Goal: Communication & Community: Share content

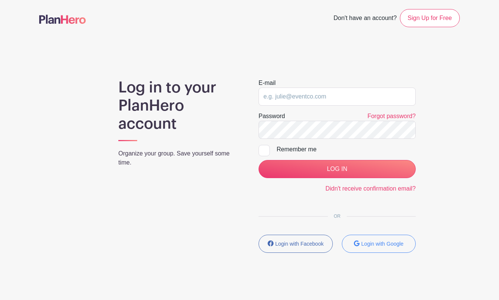
click at [290, 96] on input "email" at bounding box center [337, 96] width 157 height 18
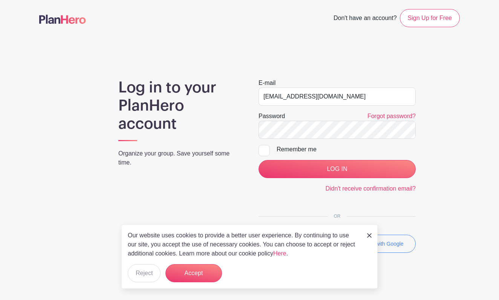
type input "[EMAIL_ADDRESS][DOMAIN_NAME]"
click at [494, 75] on main "Don't have an account? Sign Up for Free Log in to your PlanHero account Organiz…" at bounding box center [249, 153] width 499 height 306
click at [350, 171] on input "LOG IN" at bounding box center [337, 169] width 157 height 18
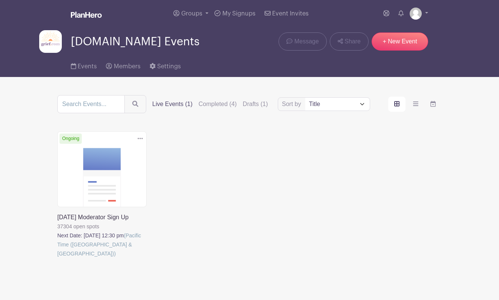
click at [57, 258] on link at bounding box center [57, 258] width 0 height 0
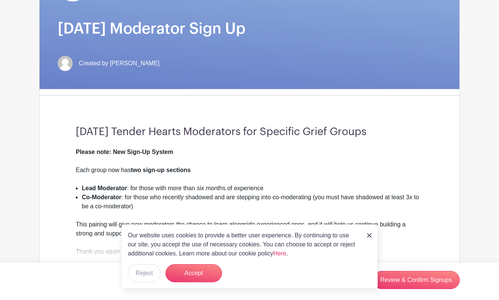
scroll to position [143, 0]
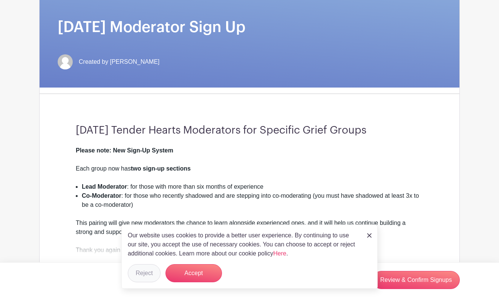
click at [139, 272] on button "Reject" at bounding box center [144, 273] width 33 height 18
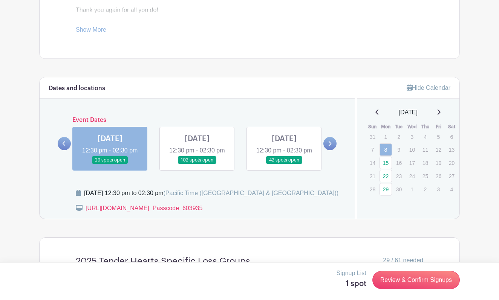
scroll to position [384, 0]
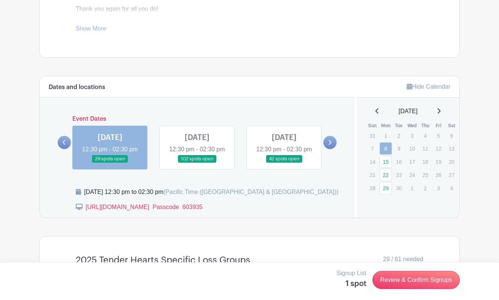
click at [110, 163] on link at bounding box center [110, 163] width 0 height 0
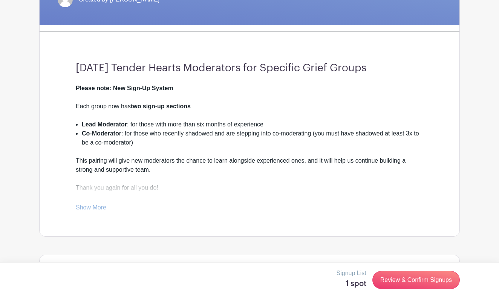
scroll to position [212, 0]
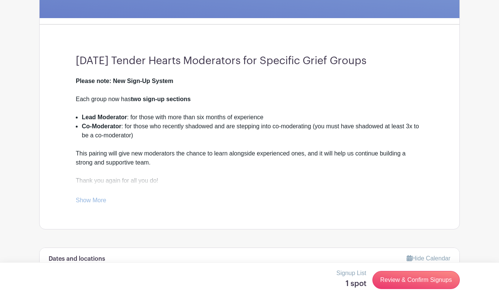
click at [96, 200] on link "Show More" at bounding box center [91, 201] width 31 height 9
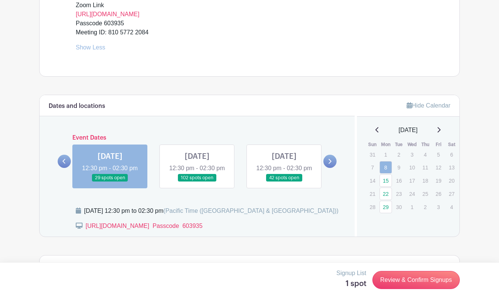
scroll to position [414, 0]
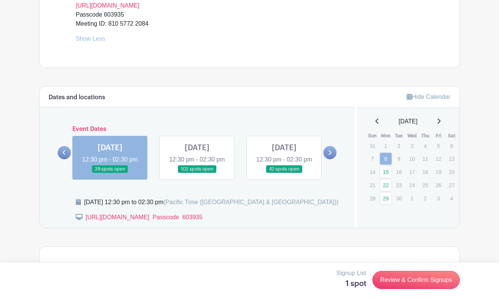
click at [110, 173] on link at bounding box center [110, 173] width 0 height 0
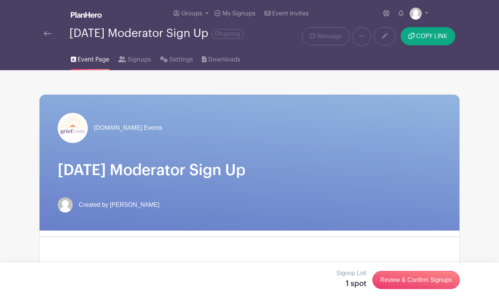
scroll to position [0, 0]
click at [383, 39] on icon at bounding box center [385, 36] width 6 height 6
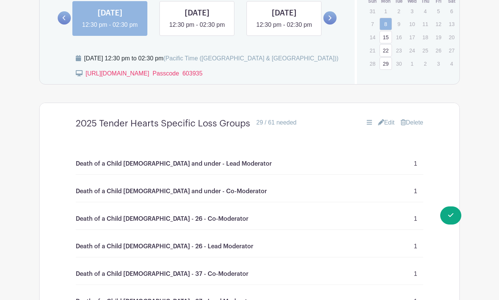
scroll to position [539, 0]
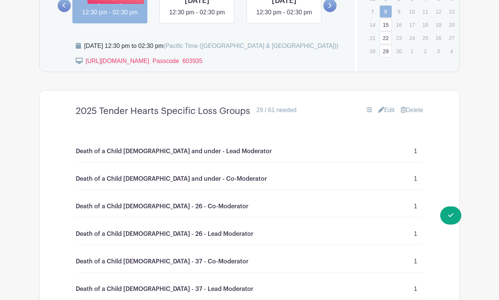
click at [110, 17] on link at bounding box center [110, 17] width 0 height 0
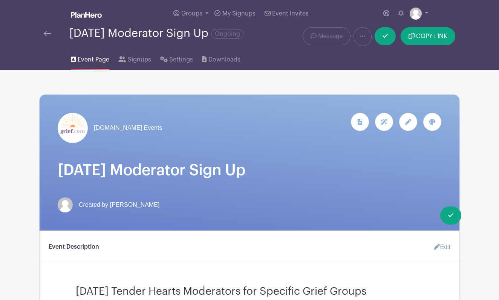
click at [189, 180] on div "[DOMAIN_NAME] Events" at bounding box center [250, 163] width 420 height 136
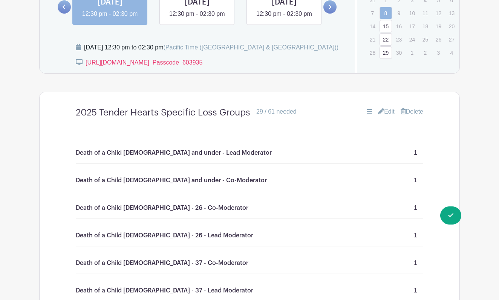
scroll to position [539, 0]
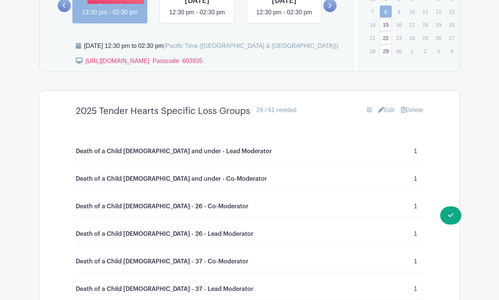
click at [110, 17] on link at bounding box center [110, 17] width 0 height 0
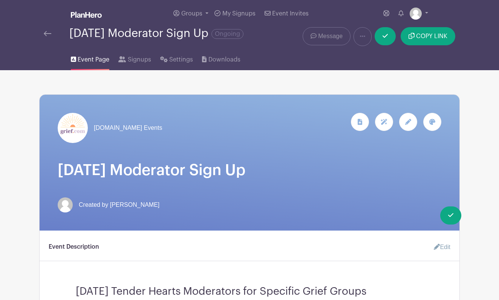
click at [326, 34] on span "Message" at bounding box center [330, 36] width 24 height 9
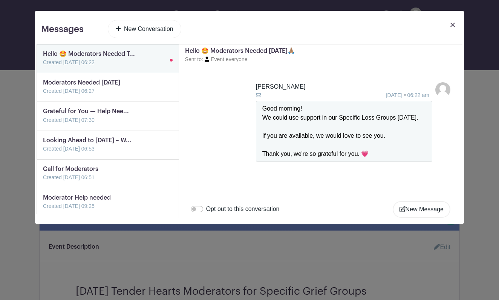
click at [43, 67] on link at bounding box center [43, 67] width 0 height 0
click at [43, 153] on link at bounding box center [43, 153] width 0 height 0
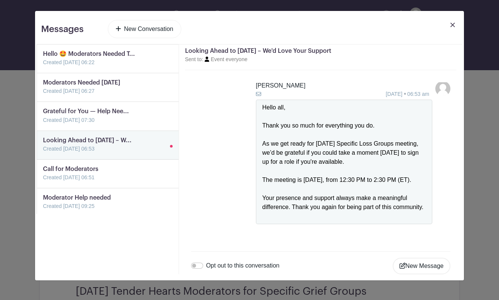
scroll to position [10, 0]
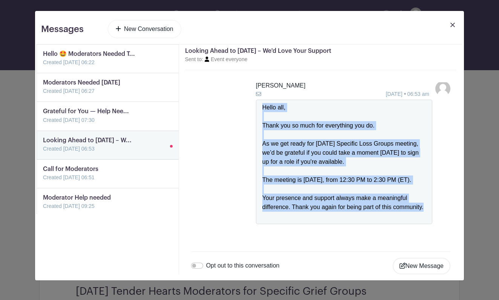
drag, startPoint x: 425, startPoint y: 209, endPoint x: 258, endPoint y: 98, distance: 200.0
click at [257, 99] on div "Hello all, Thank you so much for everything you do. As we get ready for tomorro…" at bounding box center [344, 161] width 176 height 124
copy div "Hello all, Thank you so much for everything you do. As we get ready for tomorro…"
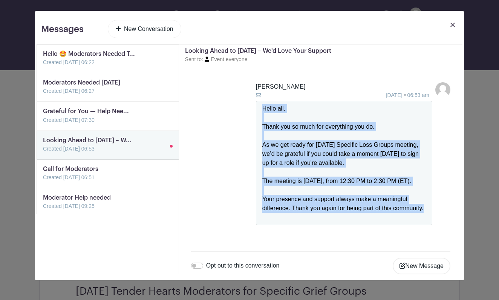
scroll to position [0, 0]
click at [139, 28] on link "New Conversation" at bounding box center [144, 29] width 73 height 18
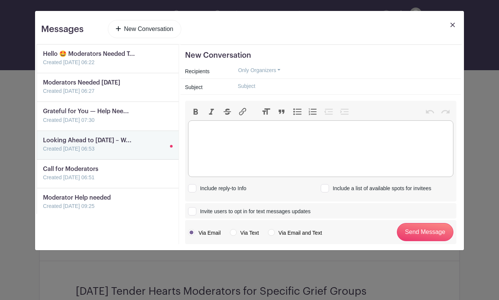
click at [220, 129] on trix-editor at bounding box center [320, 148] width 265 height 57
paste trix-editor "<div>Hello all,<br><br></div><div>Thank you so much for everything you do.<br><…"
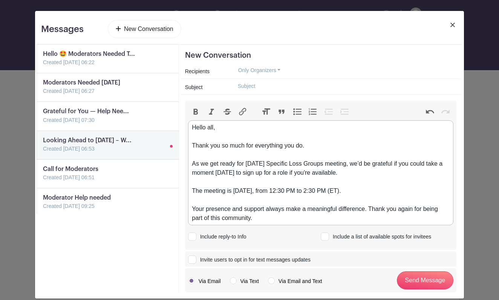
click at [192, 144] on div "Thank you so much for everything you do." at bounding box center [320, 150] width 257 height 18
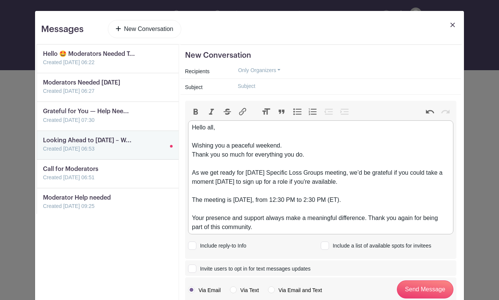
click at [214, 172] on div "As we get ready for tomorrow’s Specific Loss Groups meeting, we’d be grateful i…" at bounding box center [320, 181] width 257 height 27
click at [209, 173] on div "As we get ready for tomorrow’s Specific Loss Groups meeting, we’d be grateful i…" at bounding box center [320, 181] width 257 height 27
click at [236, 173] on div "As we get ready for tomorrow’s Specific Loss Groups meeting, we’d be grateful i…" at bounding box center [320, 181] width 257 height 27
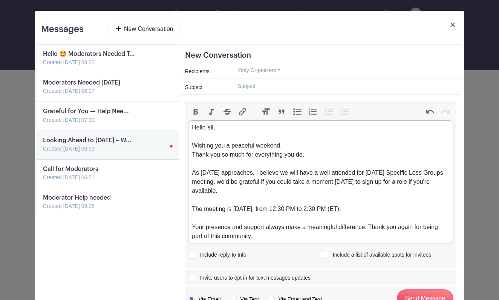
drag, startPoint x: 249, startPoint y: 149, endPoint x: 404, endPoint y: 173, distance: 156.7
click at [404, 173] on div "As Monday approaches, I believe we will have a well attended for tomorrow’s Spe…" at bounding box center [320, 186] width 257 height 36
click at [401, 173] on div "As Monday approaches, I believe we will have a well attended for tomorrow’s Spe…" at bounding box center [320, 186] width 257 height 36
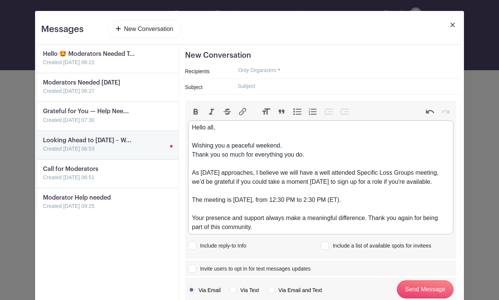
click at [443, 174] on div "As Monday approaches, I believe we will have a well attended Specific Loss Grou…" at bounding box center [320, 181] width 257 height 27
click at [197, 184] on div "As Monday approaches, I believe we will have a well attended Specific Loss Grou…" at bounding box center [320, 181] width 257 height 27
click at [315, 182] on div "As Monday approaches, I believe we will have a well attended Specific Loss Grou…" at bounding box center [320, 181] width 257 height 27
click at [329, 182] on div "As Monday approaches, I believe we will have a well attended Specific Loss Grou…" at bounding box center [320, 181] width 257 height 27
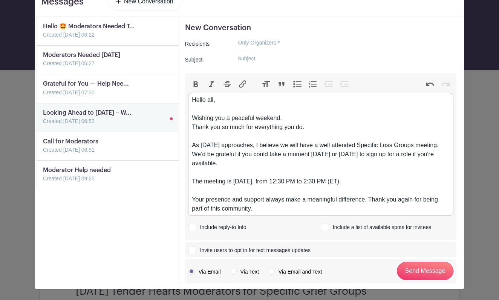
scroll to position [28, 0]
drag, startPoint x: 259, startPoint y: 180, endPoint x: 282, endPoint y: 179, distance: 23.0
click at [282, 179] on div "The meeting is Monday, August 4th, from 12:30 PM to 2:30 PM (ET)." at bounding box center [320, 186] width 257 height 18
click at [370, 201] on div "Your presence and support always make a meaningful difference. Thank you again …" at bounding box center [320, 204] width 257 height 18
type trix-editor "<div>Hello all,<br><br></div><div>Wishing you a peaceful weekend.<br>Thank you …"
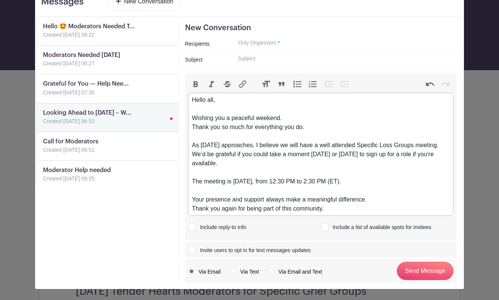
click at [324, 225] on input "Include a list of available spots for invitees" at bounding box center [323, 225] width 5 height 5
checkbox input "true"
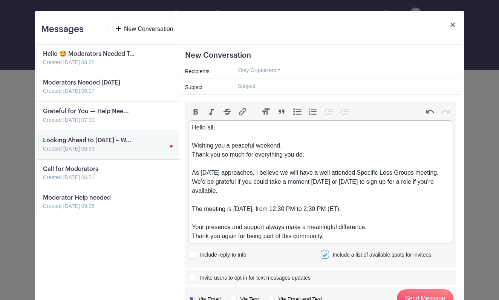
scroll to position [0, 0]
click at [229, 87] on div at bounding box center [344, 86] width 234 height 12
click at [243, 86] on input "text" at bounding box center [344, 86] width 225 height 12
click at [303, 86] on input "Hello 🤩 All this is a call for our Moderators" at bounding box center [344, 86] width 225 height 12
click at [284, 87] on input "Hello 🤩 All thisour Moderators" at bounding box center [344, 86] width 225 height 12
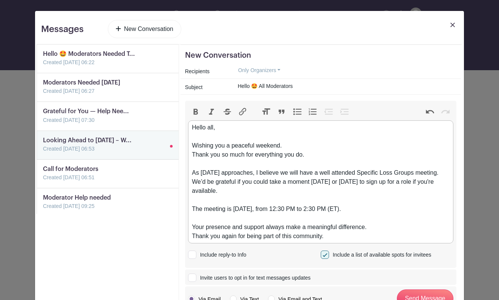
click at [298, 87] on input "Hello 🤩 All Moderators" at bounding box center [344, 86] width 225 height 12
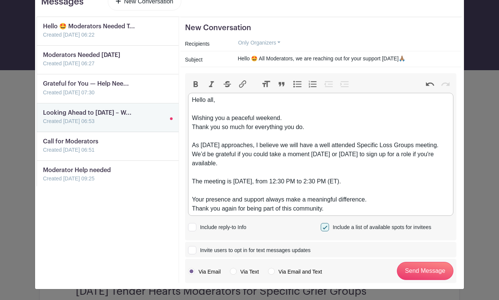
scroll to position [28, 0]
type input "Hello 🤩 All Moderators, we are reaching out for your support this Monday🙏🏽"
click at [441, 147] on div "As Monday approaches, I believe we will have a well attended Specific Loss Grou…" at bounding box center [320, 159] width 257 height 36
click at [334, 210] on div "Your presence and support always make a meaningful difference. Thank you again …" at bounding box center [320, 204] width 257 height 18
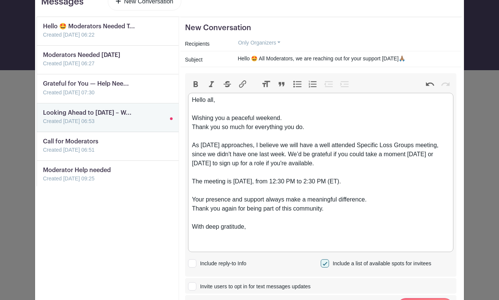
paste trix-editor "<div>Hello all,<br><br></div><div>Wishing you a peaceful weekend.<br>Thank you …"
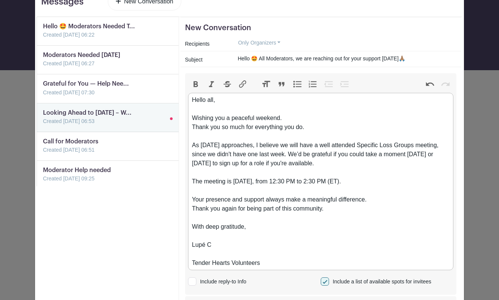
click at [196, 255] on div at bounding box center [320, 253] width 257 height 9
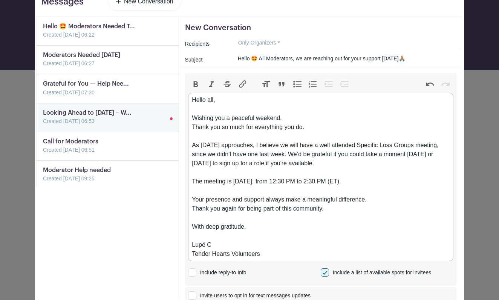
type trix-editor "<div>Hello all,<br><br></div><div>Wishing you a peaceful weekend.<br>Thank you …"
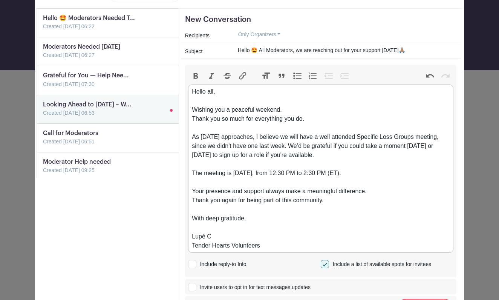
scroll to position [0, 0]
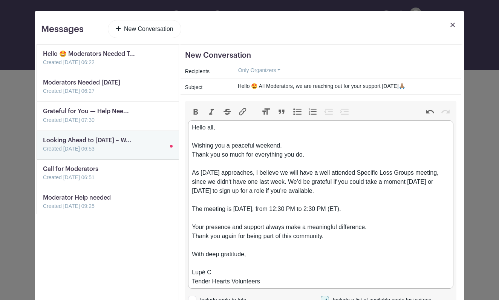
click at [279, 69] on button "Only Organizers" at bounding box center [259, 70] width 55 height 12
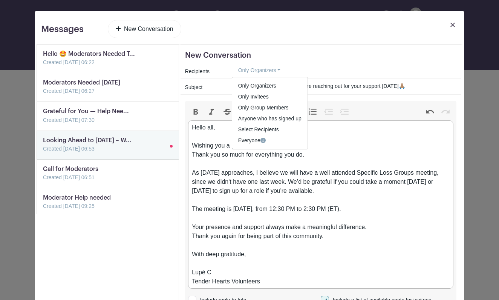
click at [271, 65] on button "Only Organizers" at bounding box center [259, 70] width 55 height 12
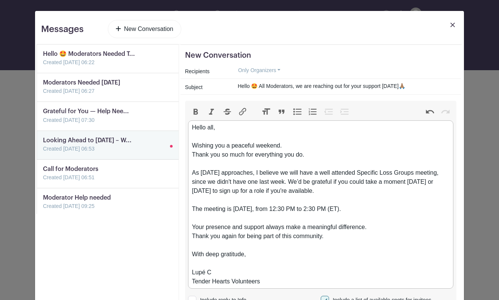
click at [43, 124] on link at bounding box center [43, 124] width 0 height 0
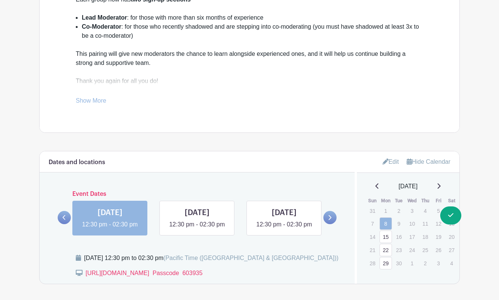
scroll to position [327, 0]
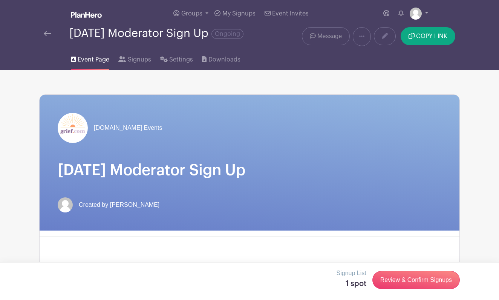
click at [325, 38] on span "Message" at bounding box center [329, 36] width 24 height 9
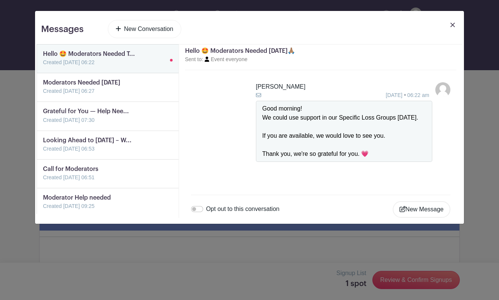
click at [416, 208] on button "New Message" at bounding box center [422, 209] width 58 height 17
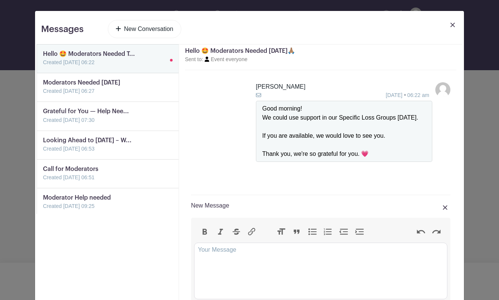
click at [146, 29] on link "New Conversation" at bounding box center [144, 29] width 73 height 18
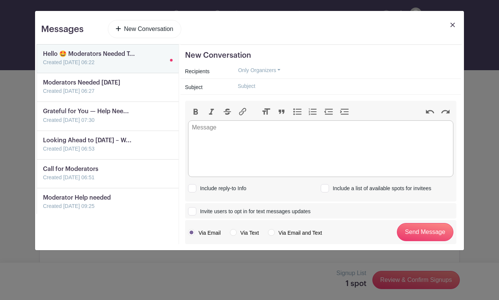
click at [43, 67] on link at bounding box center [43, 67] width 0 height 0
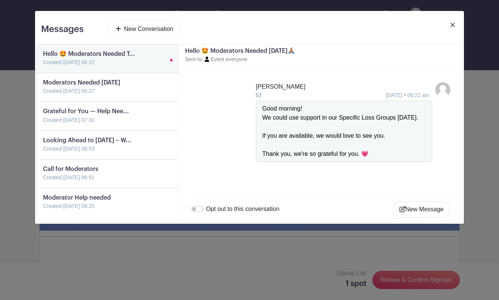
click at [43, 95] on link at bounding box center [43, 95] width 0 height 0
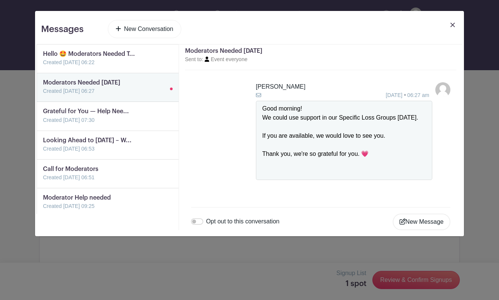
click at [43, 124] on link at bounding box center [43, 124] width 0 height 0
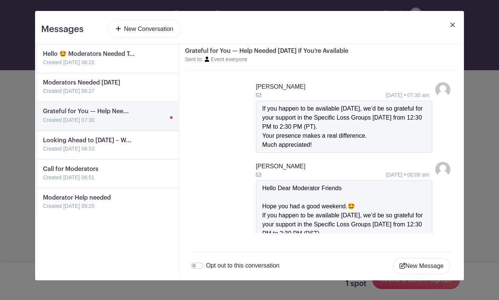
scroll to position [54, 0]
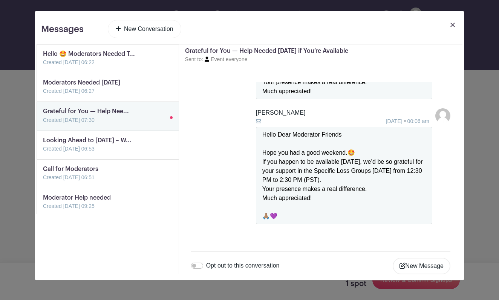
click at [43, 153] on link at bounding box center [43, 153] width 0 height 0
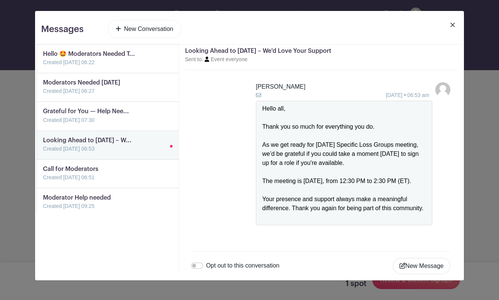
scroll to position [10, 0]
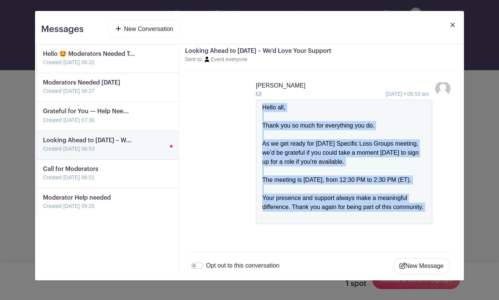
drag, startPoint x: 263, startPoint y: 96, endPoint x: 379, endPoint y: 243, distance: 187.0
click at [380, 242] on div "David K. 03 Aug 2025 06:53 am Hello all, Thank you so much for everything you d…" at bounding box center [320, 157] width 271 height 175
copy div "Hello all, Thank you so much for everything you do. As we get ready for tomorro…"
click at [151, 22] on link "New Conversation" at bounding box center [144, 29] width 73 height 18
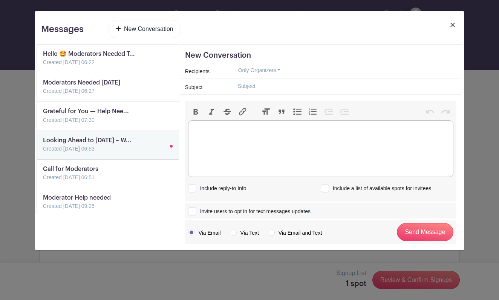
click at [233, 135] on trix-editor at bounding box center [320, 148] width 265 height 57
paste trix-editor "<div>Hello all,<br><br></div><div>Thank you so much for everything you do.<br><…"
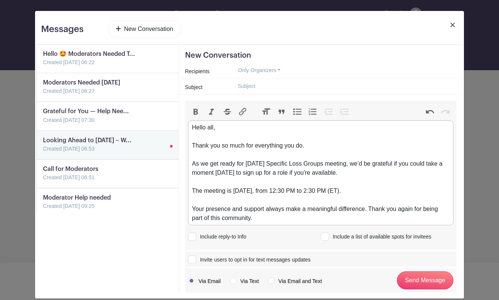
click at [275, 163] on div "As we get ready for tomorrow’s Specific Loss Groups meeting, we’d be grateful i…" at bounding box center [320, 172] width 257 height 27
click at [197, 175] on div "As Monday approaches, we are needing your support in the Specific Loss Groups m…" at bounding box center [320, 172] width 257 height 27
drag, startPoint x: 312, startPoint y: 174, endPoint x: 336, endPoint y: 173, distance: 24.1
click at [337, 174] on div "As Monday approaches, we are needing your support in the Specific Loss Groups m…" at bounding box center [320, 172] width 257 height 27
click at [226, 181] on div "As Monday approaches, we are needing your support in the Specific Loss Groups m…" at bounding box center [320, 172] width 257 height 27
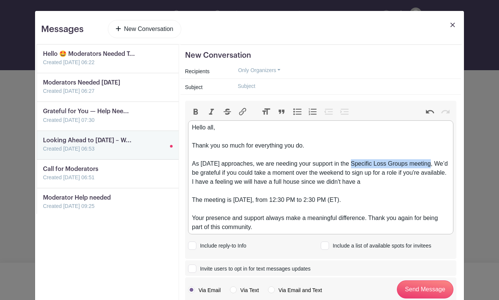
drag, startPoint x: 355, startPoint y: 165, endPoint x: 436, endPoint y: 163, distance: 80.3
click at [436, 163] on div "As Monday approaches, we are needing your support in the Specific Loss Groups m…" at bounding box center [320, 177] width 257 height 36
copy div "Specific Loss Groups meeting"
click at [392, 183] on div "As Monday approaches, we are needing your support in the Specific Loss Groups m…" at bounding box center [320, 177] width 257 height 36
paste trix-editor "Specific Loss Groups meeting"
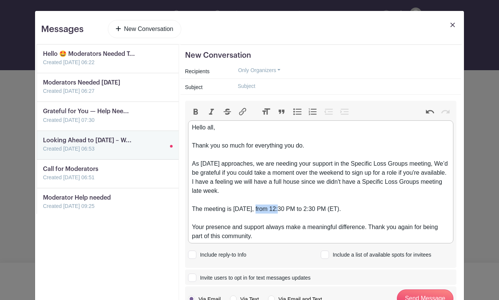
drag, startPoint x: 258, startPoint y: 210, endPoint x: 281, endPoint y: 208, distance: 23.4
click at [281, 208] on div "The meeting is Monday, August 4th, from 12:30 PM to 2:30 PM (ET)." at bounding box center [320, 213] width 257 height 18
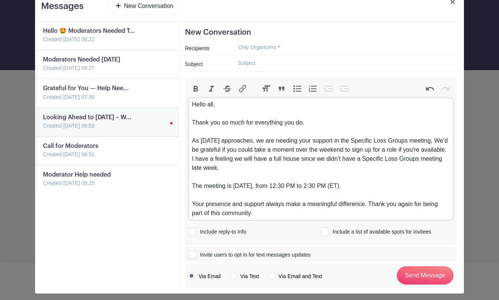
scroll to position [27, 0]
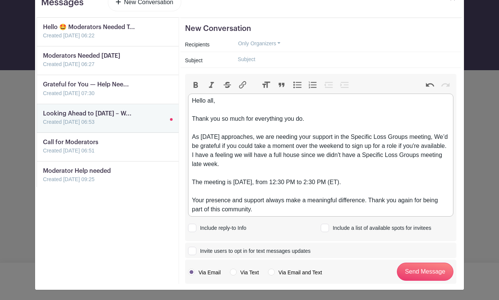
click at [370, 200] on div "Your presence and support always make a meaningful difference. Thank you again …" at bounding box center [320, 205] width 257 height 18
click at [337, 210] on div "Your presence and support always make a meaningful difference. Thank you again …" at bounding box center [320, 205] width 257 height 18
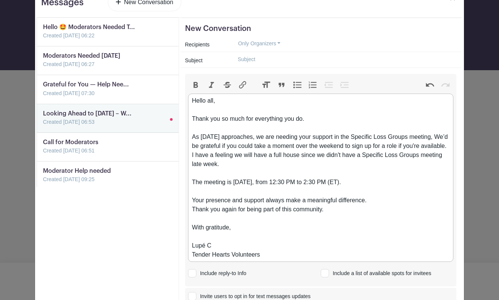
click at [438, 138] on div "As Monday approaches, we are needing your support in the Specific Loss Groups m…" at bounding box center [320, 154] width 257 height 45
click at [225, 164] on div "As Monday approaches, we are needing your support in the Specific Loss Groups m…" at bounding box center [320, 154] width 257 height 45
type trix-editor "<div>Hello all,<br><br></div><div>Thank you so much for everything you do.<br><…"
click at [228, 56] on div at bounding box center [344, 60] width 234 height 12
click at [240, 58] on input "text" at bounding box center [344, 60] width 225 height 12
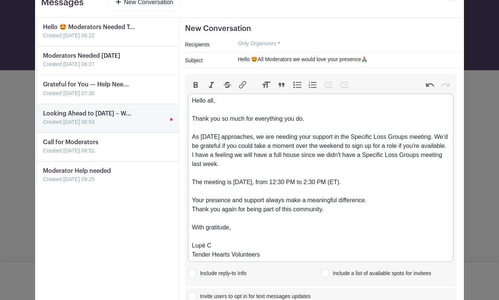
click at [363, 60] on input "Hello 🤩All Moderators we would love your presence🙏🏽" at bounding box center [344, 60] width 225 height 12
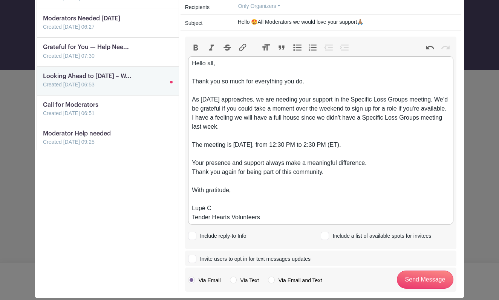
scroll to position [70, 0]
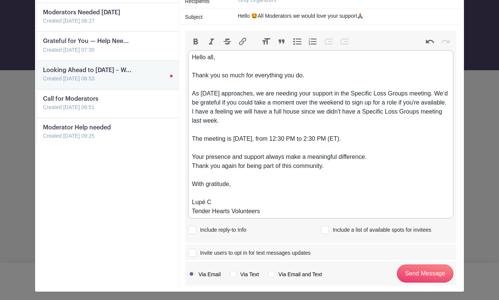
type input "Hello 🤩All Moderators we would love your support🙏🏽"
click at [324, 230] on input "Include a list of available spots for invitees" at bounding box center [323, 228] width 5 height 5
checkbox input "true"
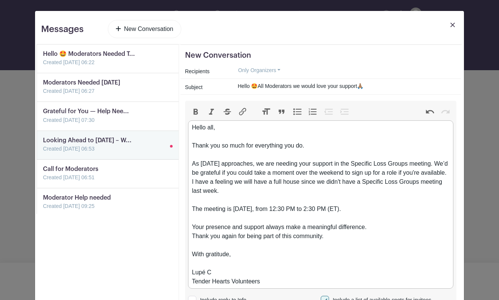
scroll to position [0, 0]
click at [279, 72] on button "Only Organizers" at bounding box center [259, 70] width 55 height 12
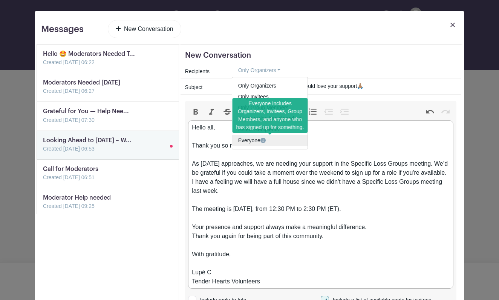
click at [246, 140] on link "Everyone" at bounding box center [269, 140] width 75 height 11
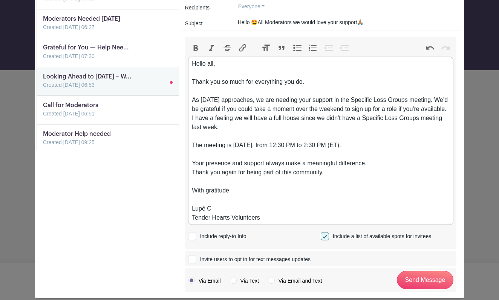
scroll to position [67, 0]
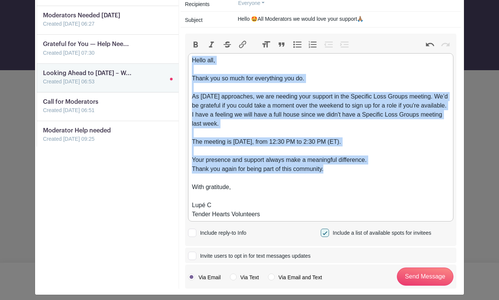
drag, startPoint x: 330, startPoint y: 171, endPoint x: 188, endPoint y: 59, distance: 180.7
click at [188, 58] on trix-editor "Hello all, Thank you so much for everything you do. As Monday approaches, we ar…" at bounding box center [320, 137] width 265 height 168
copy trix-editor "Hello all, Thank you so much for everything you do. As Monday approaches, we ar…"
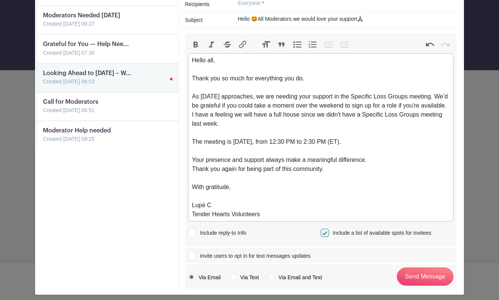
click at [329, 172] on div "Your presence and support always make a meaningful difference. Thank you again …" at bounding box center [320, 186] width 257 height 63
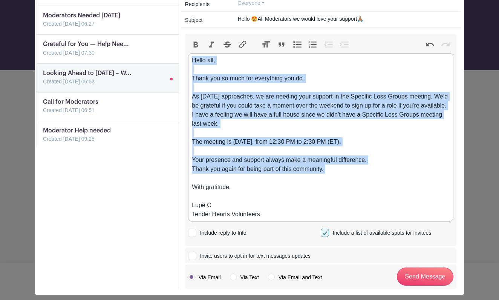
drag, startPoint x: 328, startPoint y: 173, endPoint x: 190, endPoint y: 62, distance: 177.2
click at [190, 61] on trix-editor "Hello all, Thank you so much for everything you do. As Monday approaches, we ar…" at bounding box center [320, 137] width 265 height 168
paste trix-editor "<div>Hello all,</div><div><br></div><div>Thank you for your continued dedicatio…"
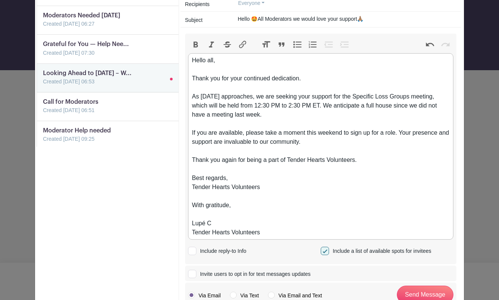
click at [367, 106] on div "As Monday, September 8th approaches, we are seeking your support for the Specif…" at bounding box center [320, 105] width 257 height 27
click at [305, 79] on div "Thank you for your continued dedication." at bounding box center [320, 78] width 257 height 9
click at [318, 141] on div "If you are available, please take a moment this weekend to sign up for a role. …" at bounding box center [320, 137] width 257 height 18
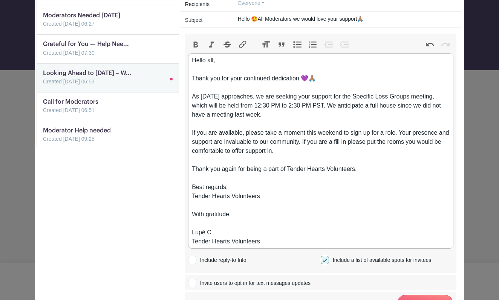
type trix-editor "<div>Hello all,</div><div><br></div><div>Thank you for your continued dedicatio…"
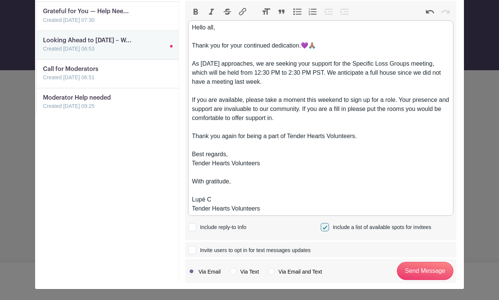
scroll to position [100, 0]
click at [415, 265] on input "Send Message" at bounding box center [425, 271] width 57 height 18
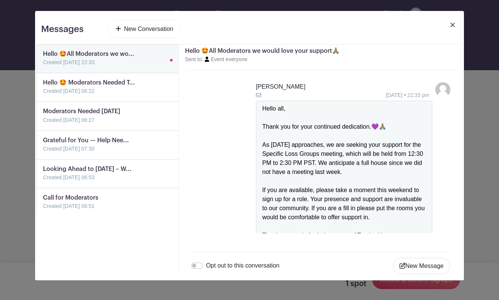
scroll to position [0, 0]
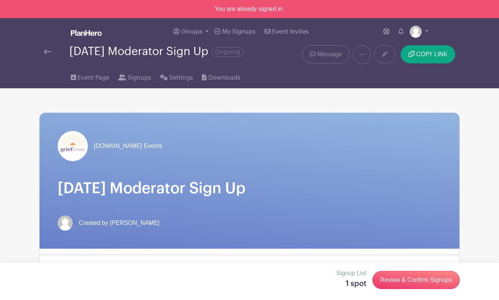
click at [323, 51] on span "Message" at bounding box center [329, 54] width 24 height 9
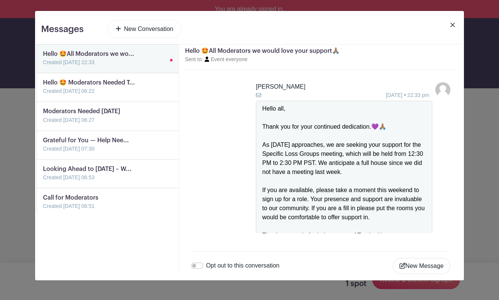
scroll to position [101, 0]
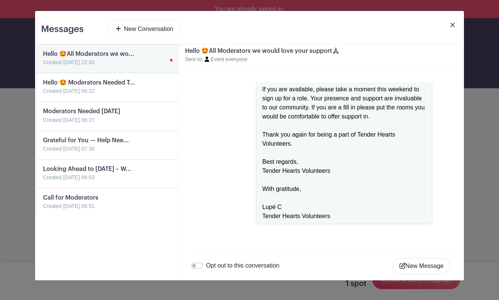
click at [43, 67] on link at bounding box center [43, 67] width 0 height 0
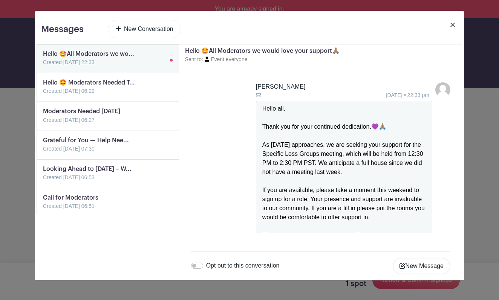
scroll to position [0, 0]
click at [237, 61] on small "Sent to: Event everyone" at bounding box center [216, 59] width 63 height 6
click at [142, 27] on link "New Conversation" at bounding box center [144, 29] width 73 height 18
click at [143, 29] on link "New Conversation" at bounding box center [144, 29] width 73 height 18
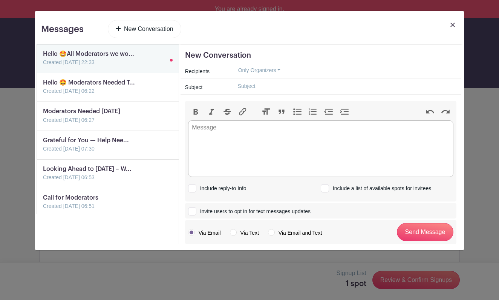
click at [43, 67] on link at bounding box center [43, 67] width 0 height 0
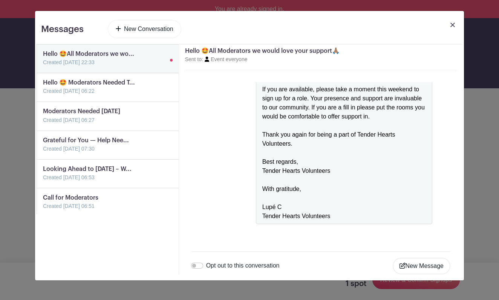
scroll to position [101, 0]
click at [43, 67] on link at bounding box center [43, 67] width 0 height 0
click at [43, 95] on link at bounding box center [43, 95] width 0 height 0
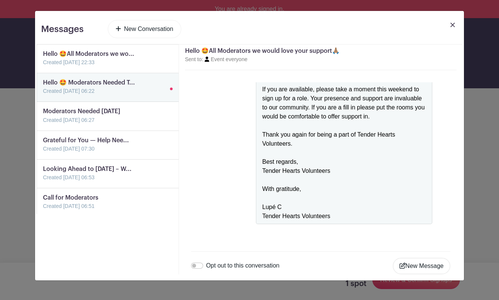
click at [43, 95] on link at bounding box center [43, 95] width 0 height 0
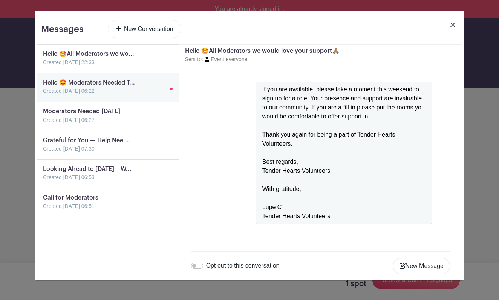
click at [43, 95] on link at bounding box center [43, 95] width 0 height 0
click at [236, 59] on small "Sent to: Event everyone" at bounding box center [216, 59] width 63 height 6
click at [43, 124] on link at bounding box center [43, 124] width 0 height 0
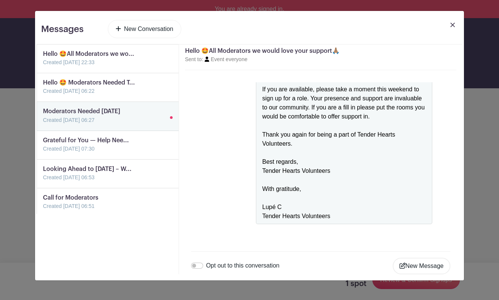
click at [43, 124] on link at bounding box center [43, 124] width 0 height 0
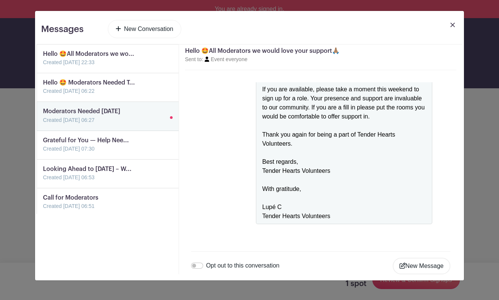
click at [43, 124] on link at bounding box center [43, 124] width 0 height 0
click at [43, 153] on link at bounding box center [43, 153] width 0 height 0
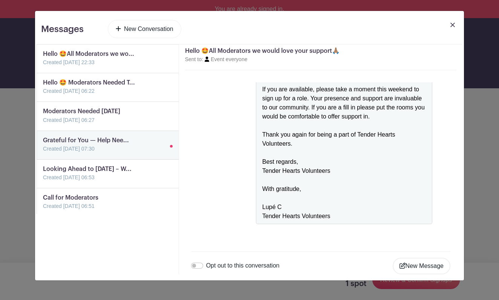
click at [43, 153] on link at bounding box center [43, 153] width 0 height 0
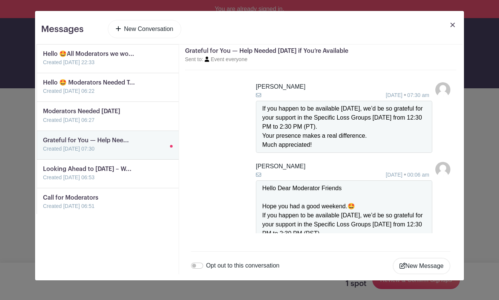
scroll to position [54, 0]
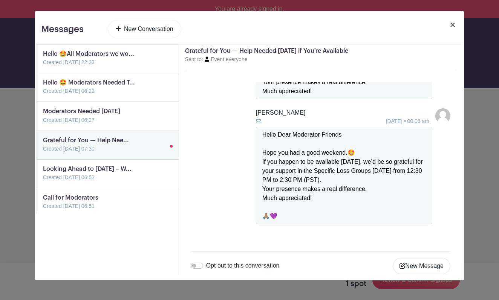
click at [43, 95] on link at bounding box center [43, 95] width 0 height 0
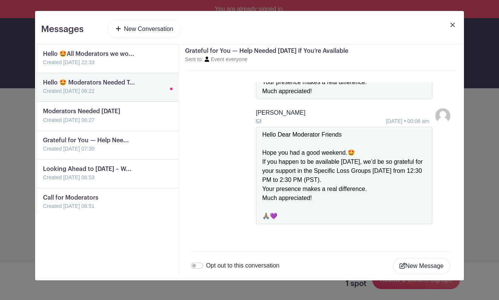
click at [43, 95] on link at bounding box center [43, 95] width 0 height 0
click at [43, 124] on link at bounding box center [43, 124] width 0 height 0
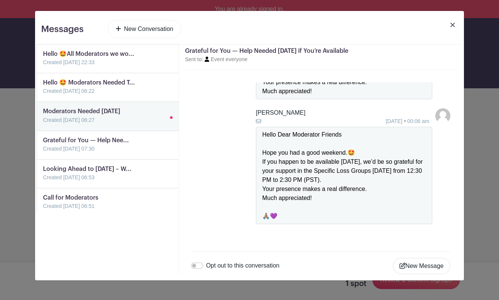
click at [43, 124] on link at bounding box center [43, 124] width 0 height 0
click at [43, 153] on link at bounding box center [43, 153] width 0 height 0
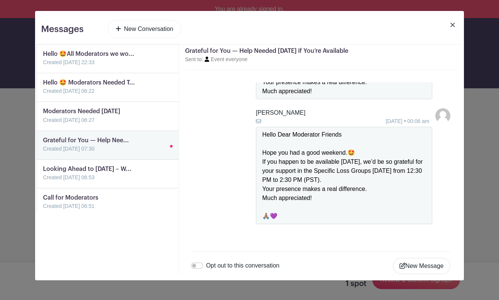
click at [43, 182] on link at bounding box center [43, 182] width 0 height 0
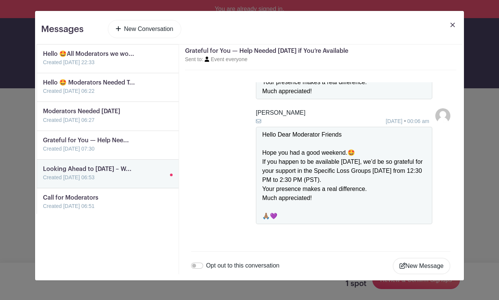
click at [43, 210] on link at bounding box center [43, 210] width 0 height 0
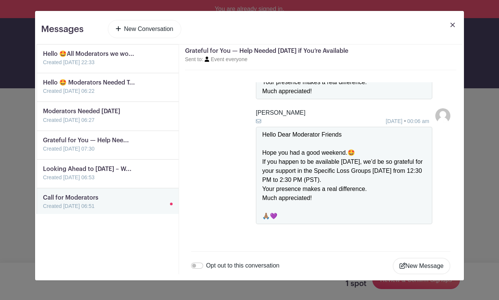
click at [43, 210] on link at bounding box center [43, 210] width 0 height 0
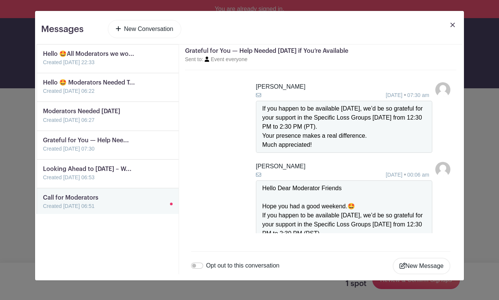
scroll to position [0, 0]
click at [43, 67] on link at bounding box center [43, 67] width 0 height 0
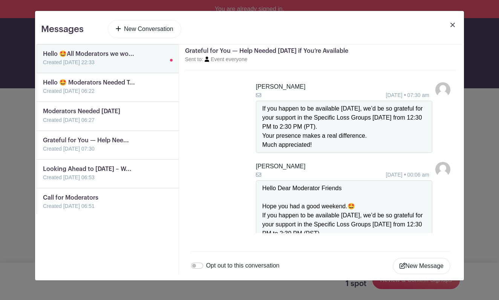
click at [43, 67] on link at bounding box center [43, 67] width 0 height 0
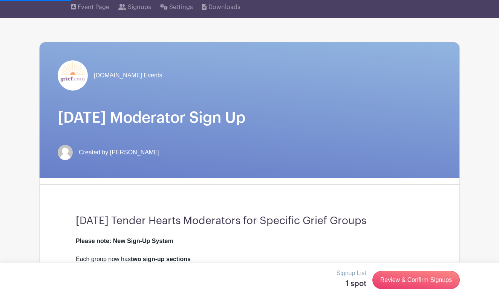
scroll to position [46, 0]
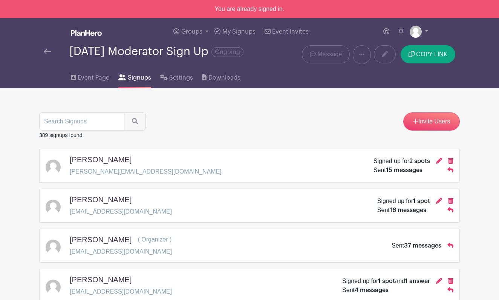
click at [45, 50] on img at bounding box center [48, 51] width 8 height 5
click at [50, 54] on img at bounding box center [48, 51] width 8 height 5
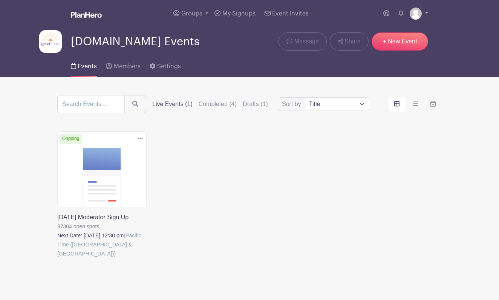
click at [57, 258] on link at bounding box center [57, 258] width 0 height 0
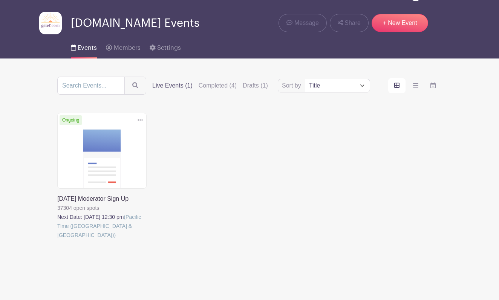
scroll to position [18, 0]
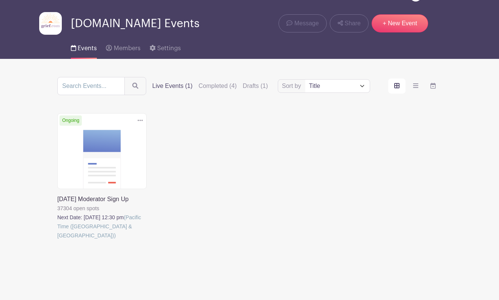
click at [57, 240] on link at bounding box center [57, 240] width 0 height 0
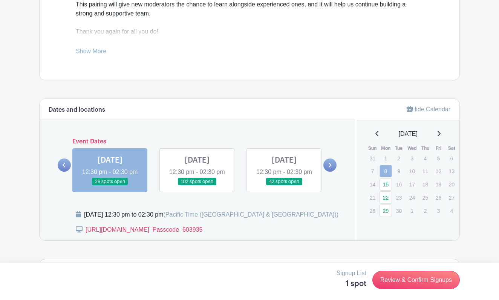
scroll to position [365, 0]
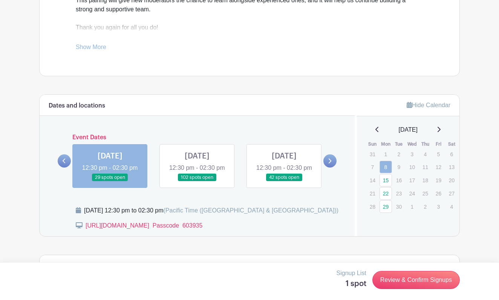
click at [110, 181] on link at bounding box center [110, 181] width 0 height 0
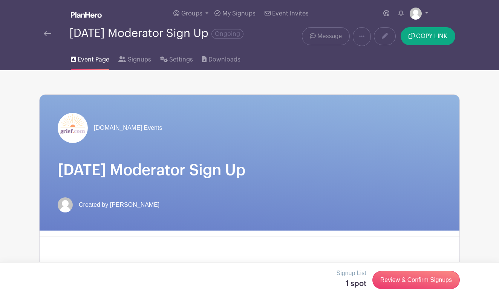
scroll to position [0, 0]
click at [340, 36] on span "Message" at bounding box center [329, 36] width 24 height 9
click at [332, 36] on span "Message" at bounding box center [329, 36] width 24 height 9
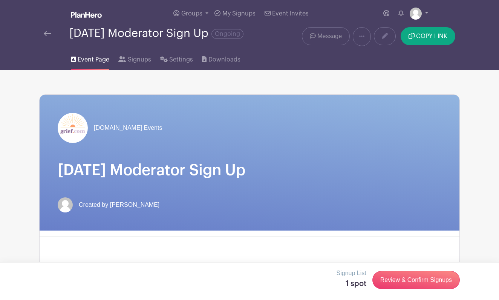
click at [332, 36] on span "Message" at bounding box center [329, 36] width 24 height 9
click at [313, 35] on icon at bounding box center [313, 36] width 6 height 6
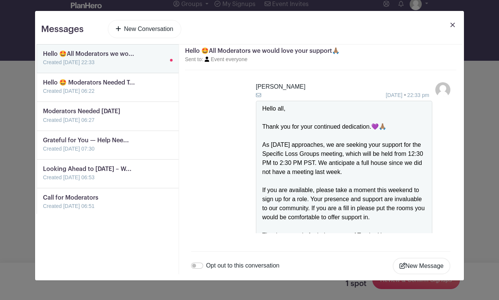
scroll to position [101, 0]
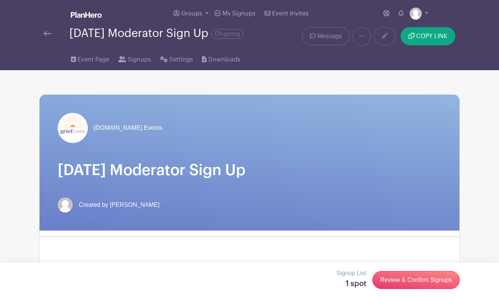
click at [333, 35] on span "Message" at bounding box center [329, 36] width 24 height 9
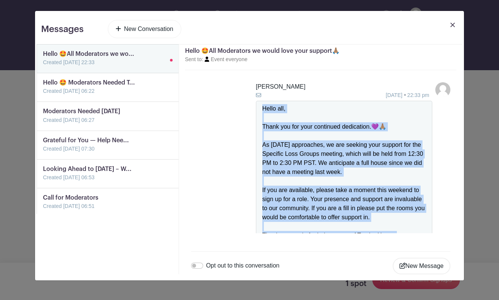
drag, startPoint x: 332, startPoint y: 216, endPoint x: 254, endPoint y: 111, distance: 130.8
click at [254, 111] on li "[PERSON_NAME] [DATE] 22:33 pm Hello all, Thank you for your continued dedicatio…" at bounding box center [320, 203] width 259 height 242
copy div "Hello all, Thank you for your continued dedication.💜🙏🏽 As [DATE] approaches, we…"
